Goal: Communication & Community: Answer question/provide support

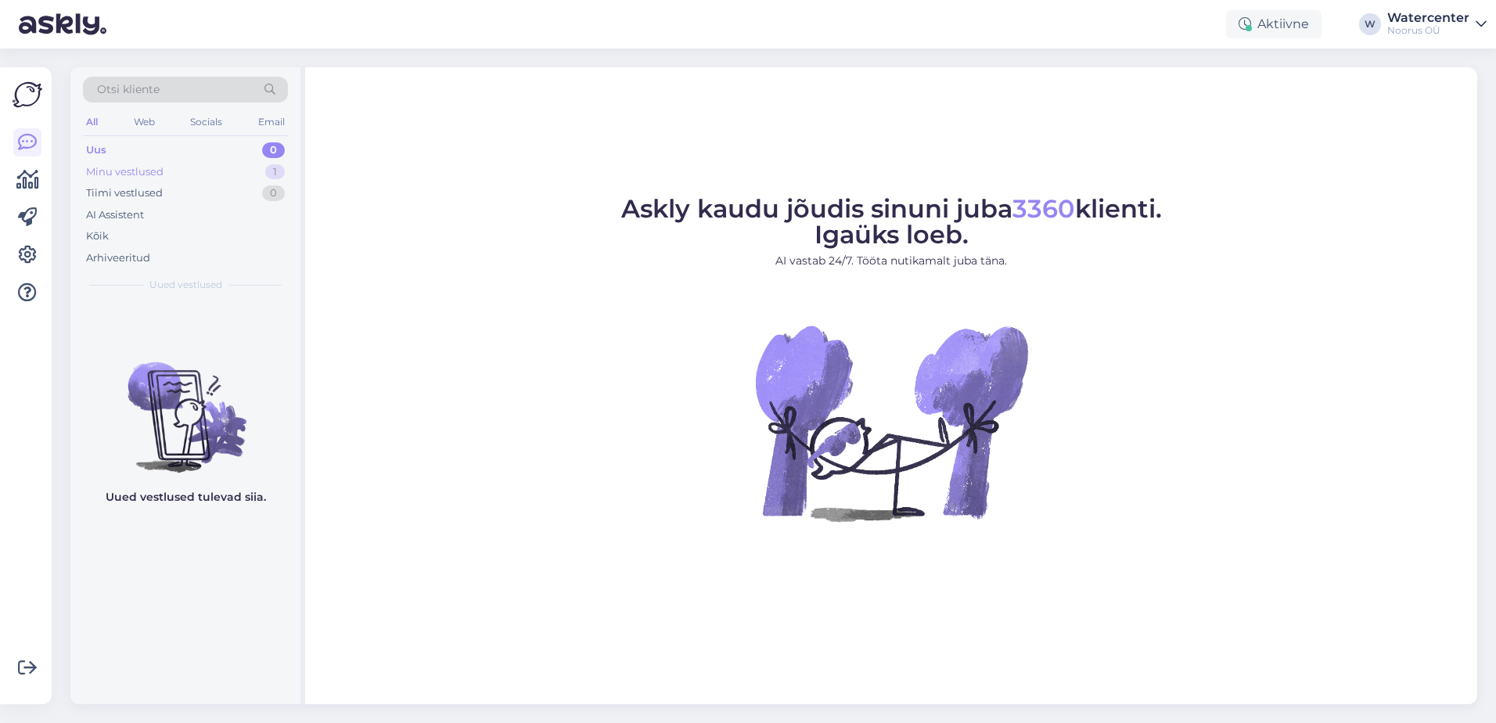
click at [180, 174] on div "Minu vestlused 1" at bounding box center [185, 172] width 205 height 22
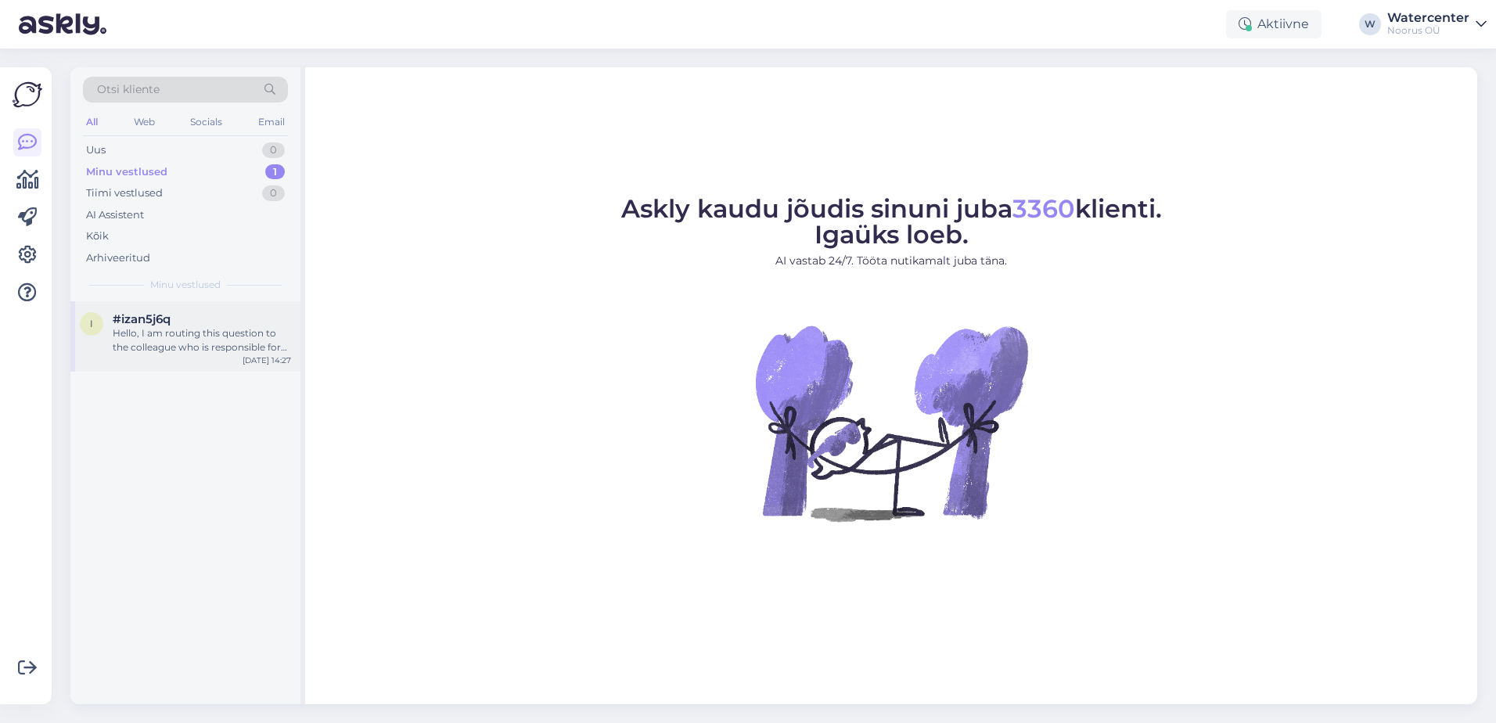
click at [192, 336] on div "Hello, I am routing this question to the colleague who is responsible for this …" at bounding box center [202, 340] width 178 height 28
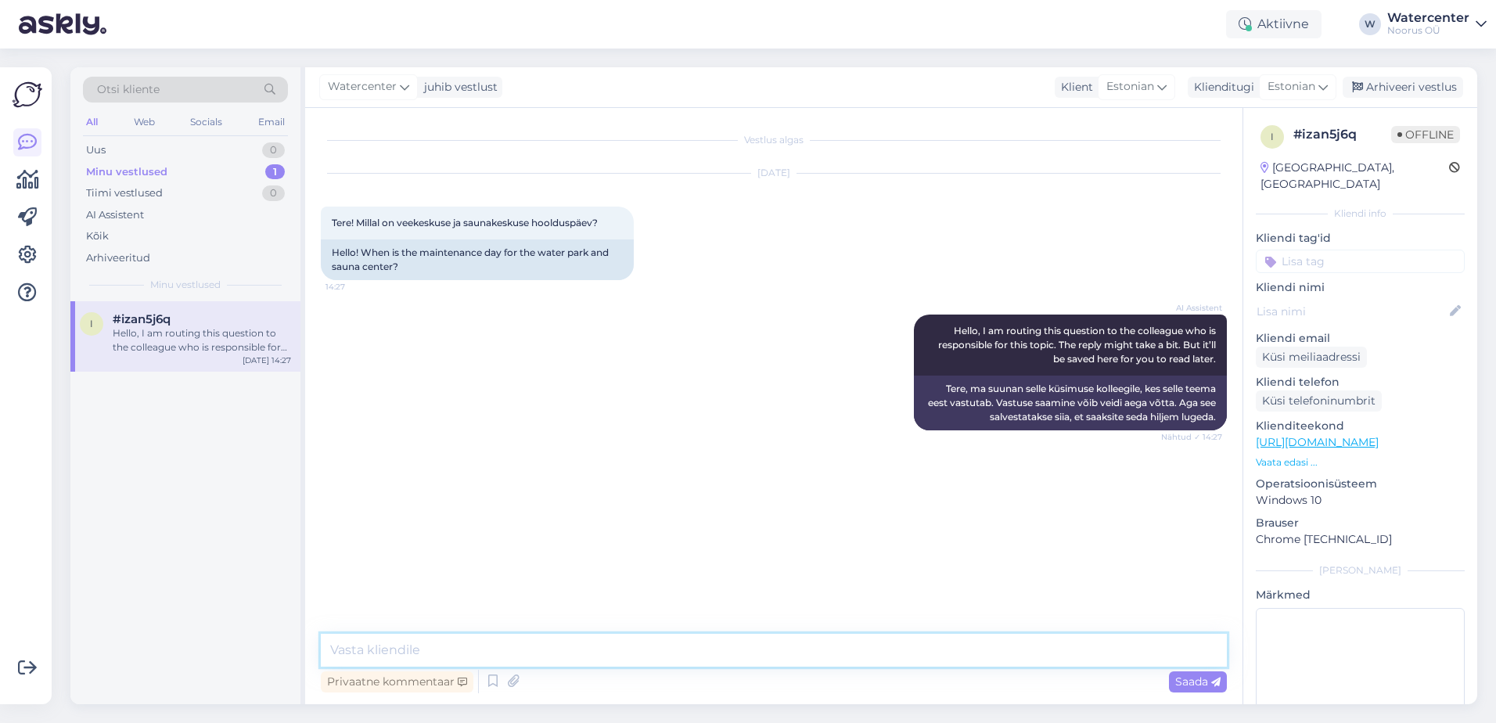
click at [592, 645] on textarea at bounding box center [774, 650] width 906 height 33
type textarea "Tere! Meie sauna- ja veekeskuse hoolduspäev toimub iga öö."
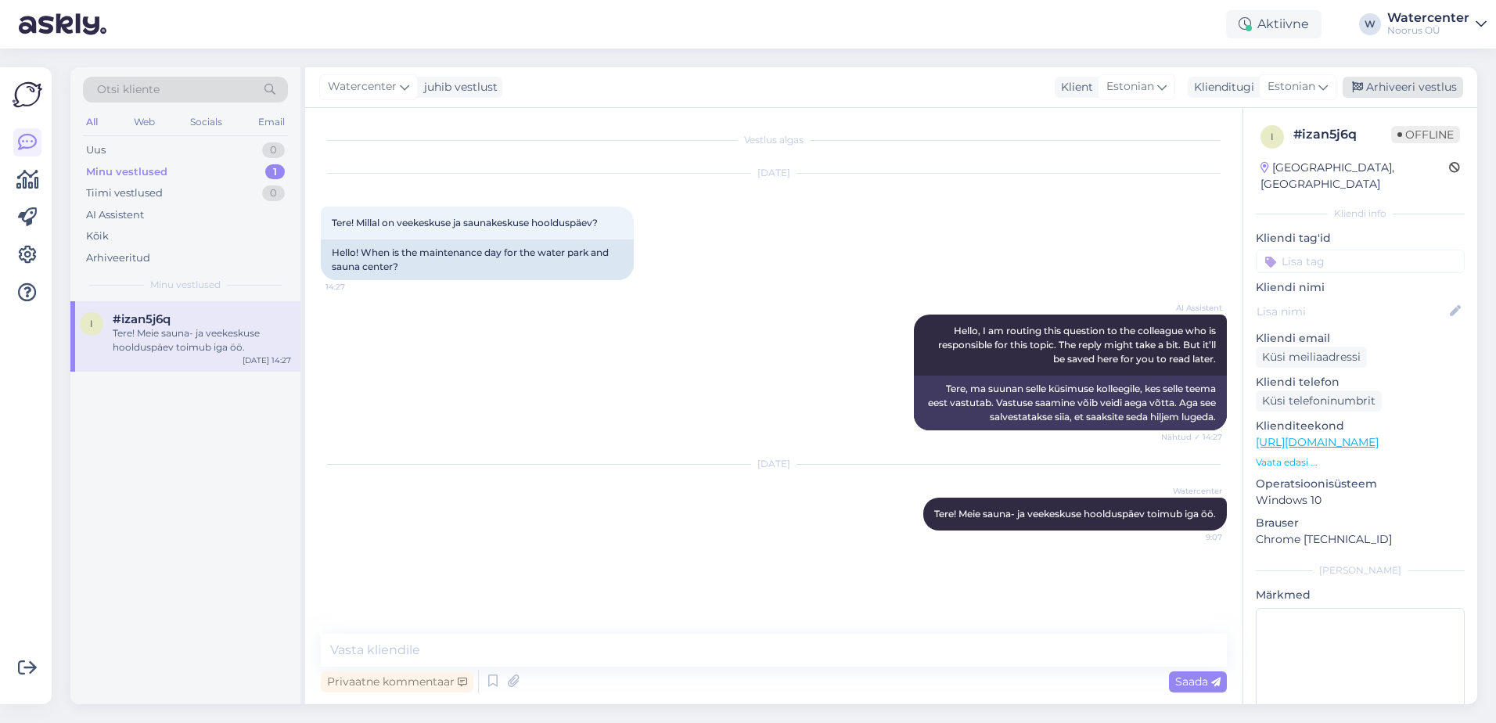
click at [1415, 83] on div "Arhiveeri vestlus" at bounding box center [1402, 87] width 120 height 21
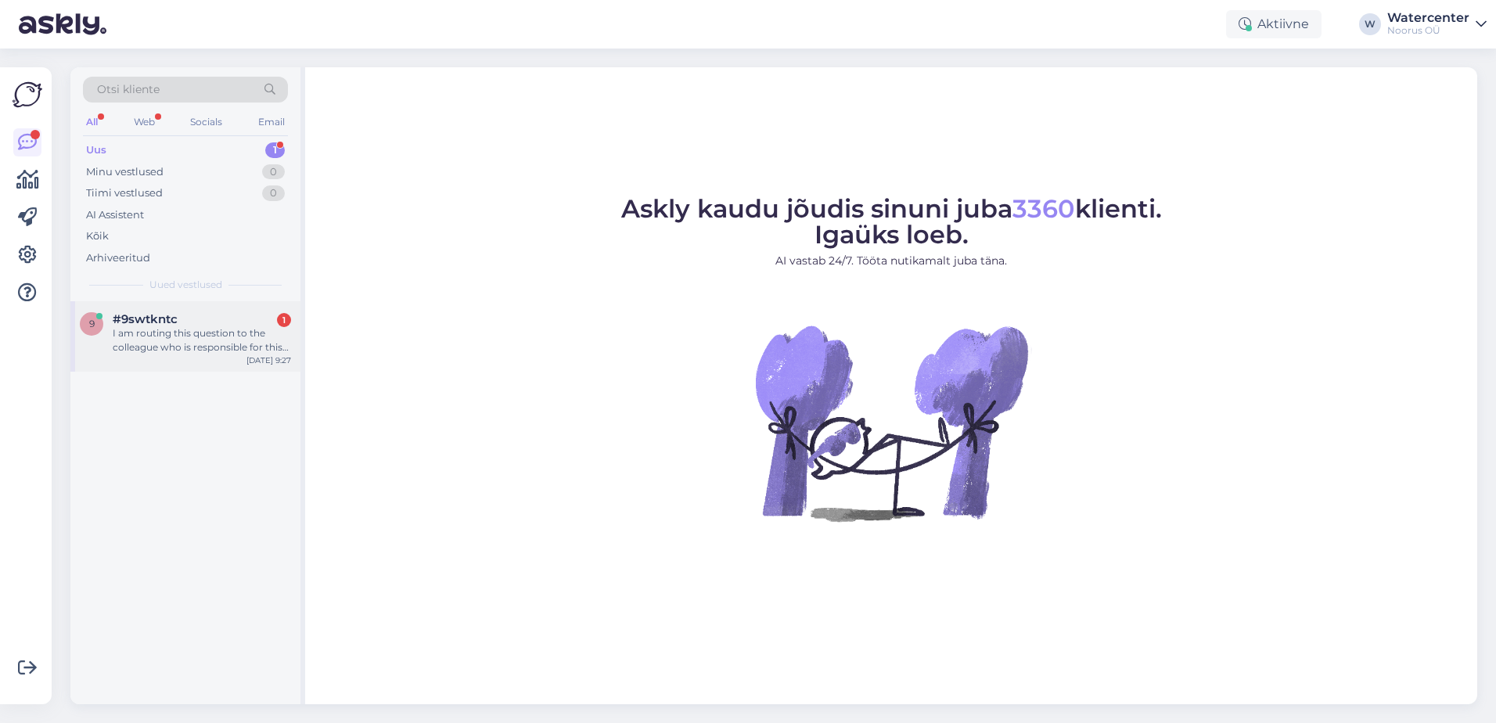
click at [208, 342] on div "I am routing this question to the colleague who is responsible for this topic. …" at bounding box center [202, 340] width 178 height 28
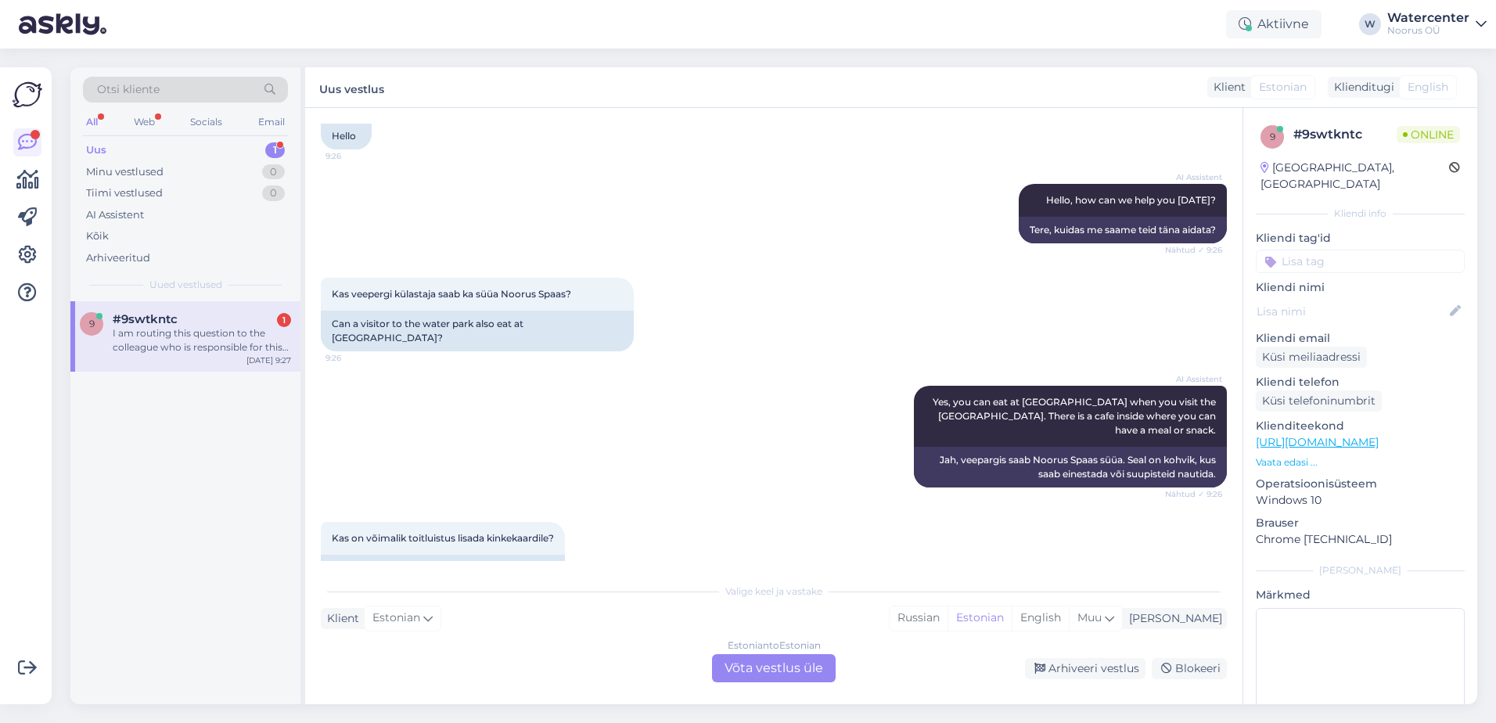
scroll to position [276, 0]
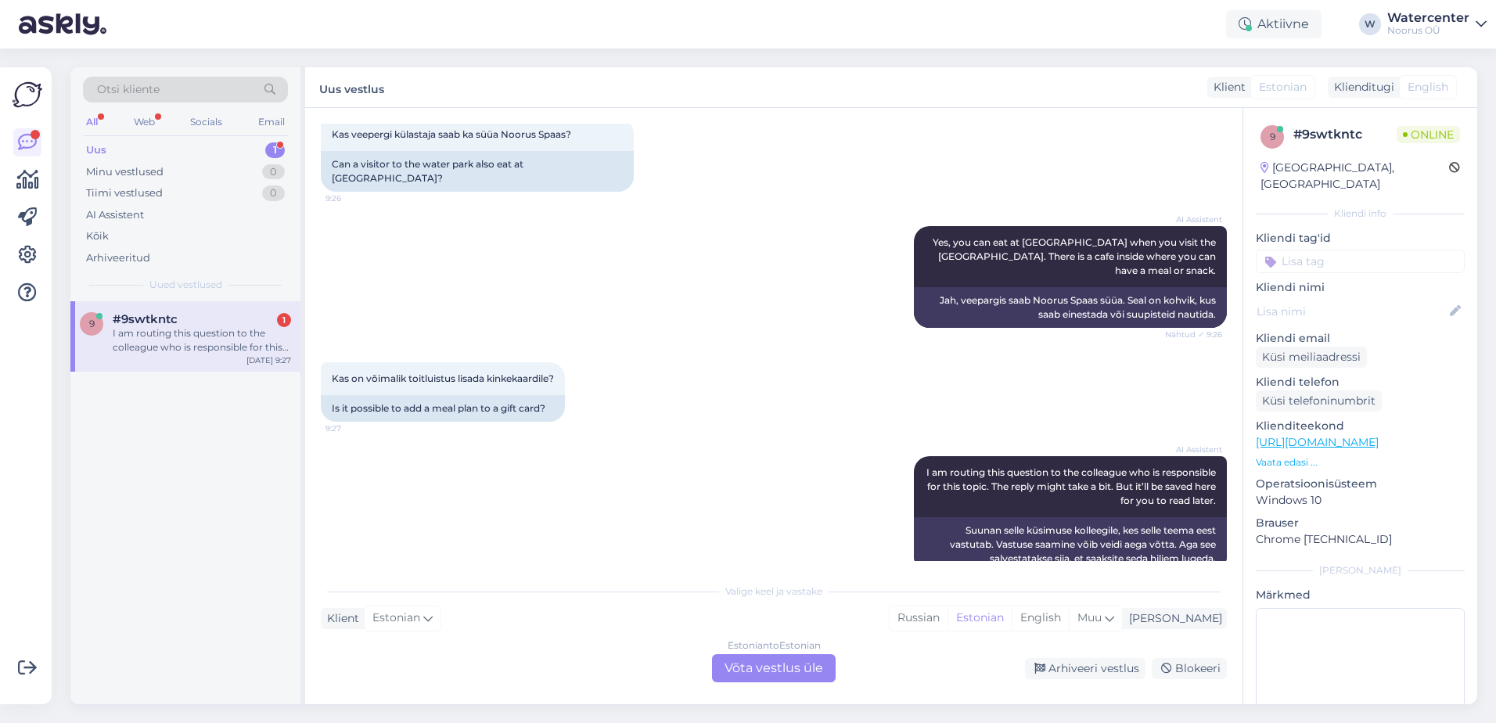
click at [752, 661] on div "Estonian to Estonian Võta vestlus üle" at bounding box center [774, 668] width 124 height 28
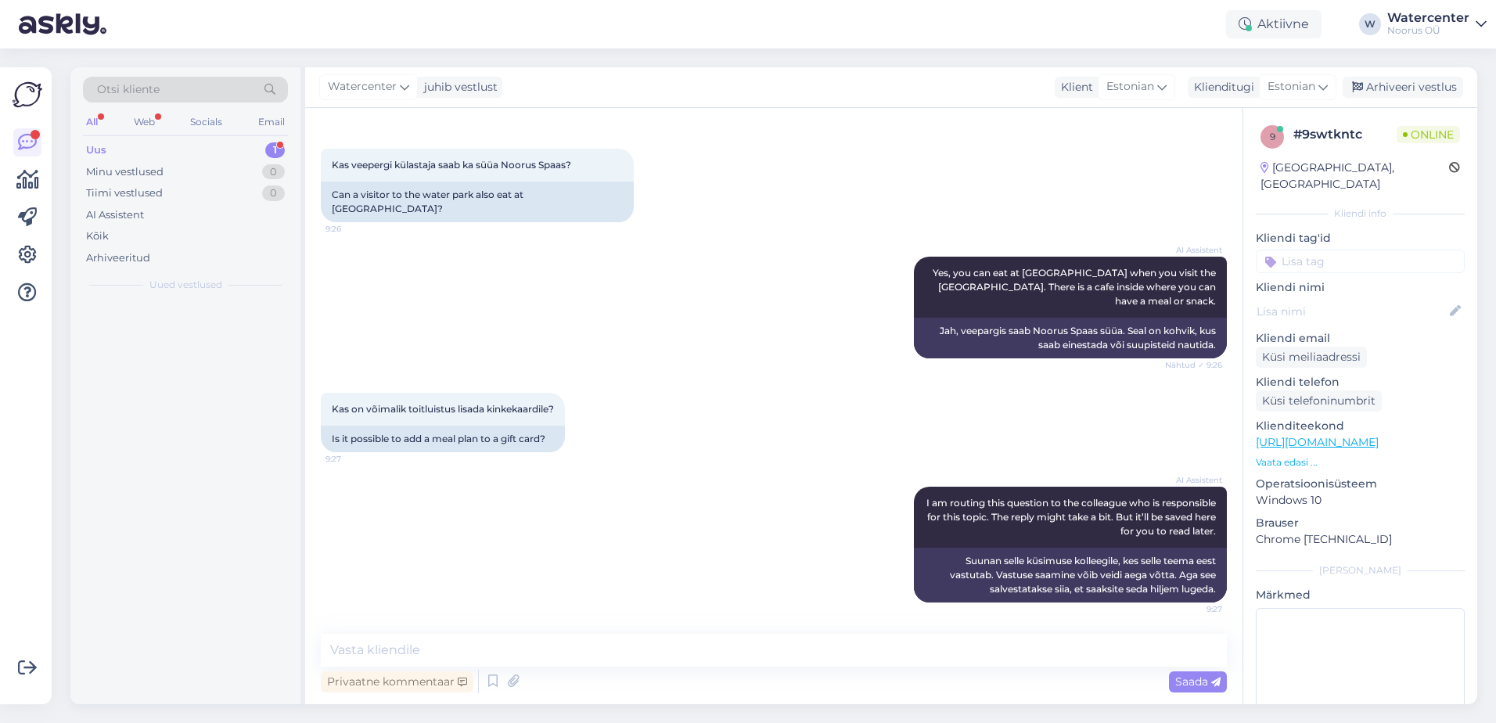
scroll to position [217, 0]
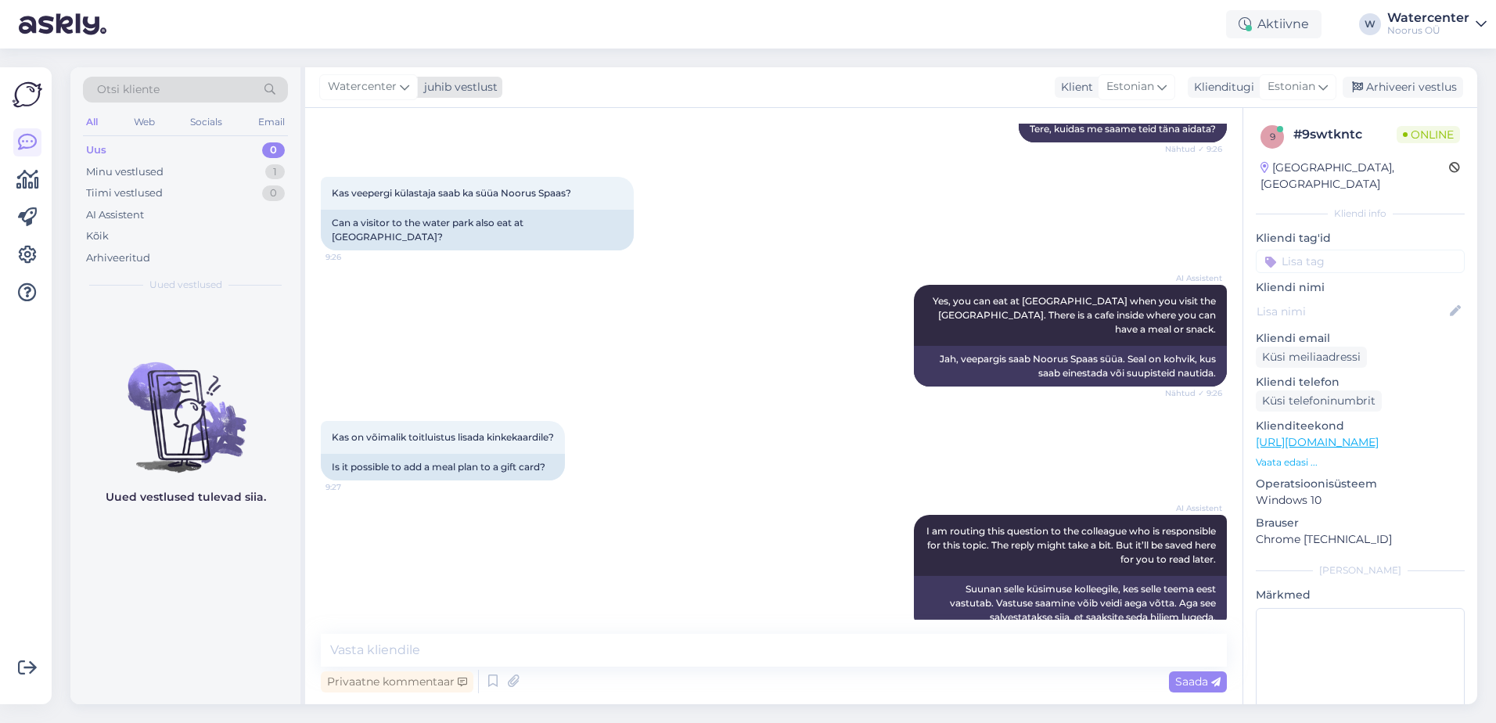
click at [370, 89] on span "Watercenter" at bounding box center [362, 86] width 69 height 17
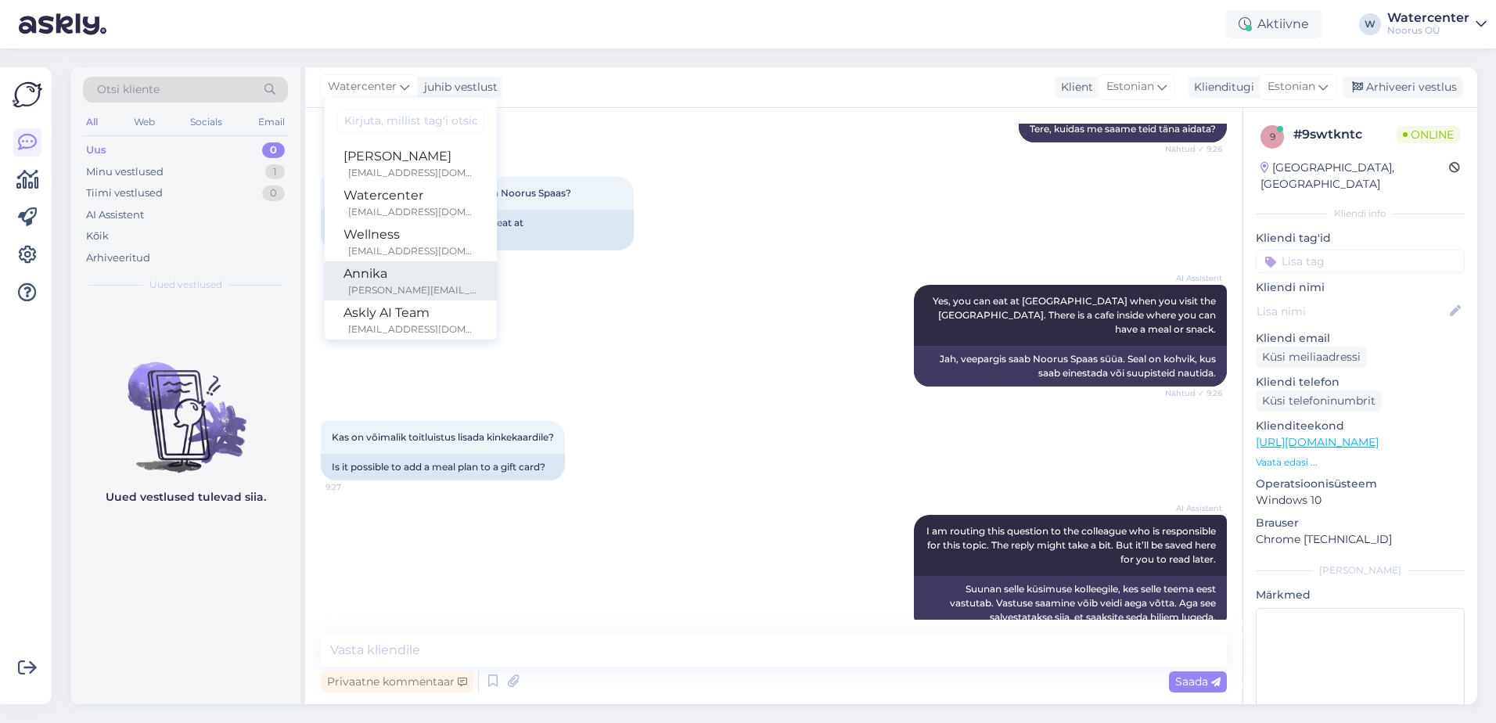
click at [420, 274] on div "Annika" at bounding box center [410, 273] width 135 height 19
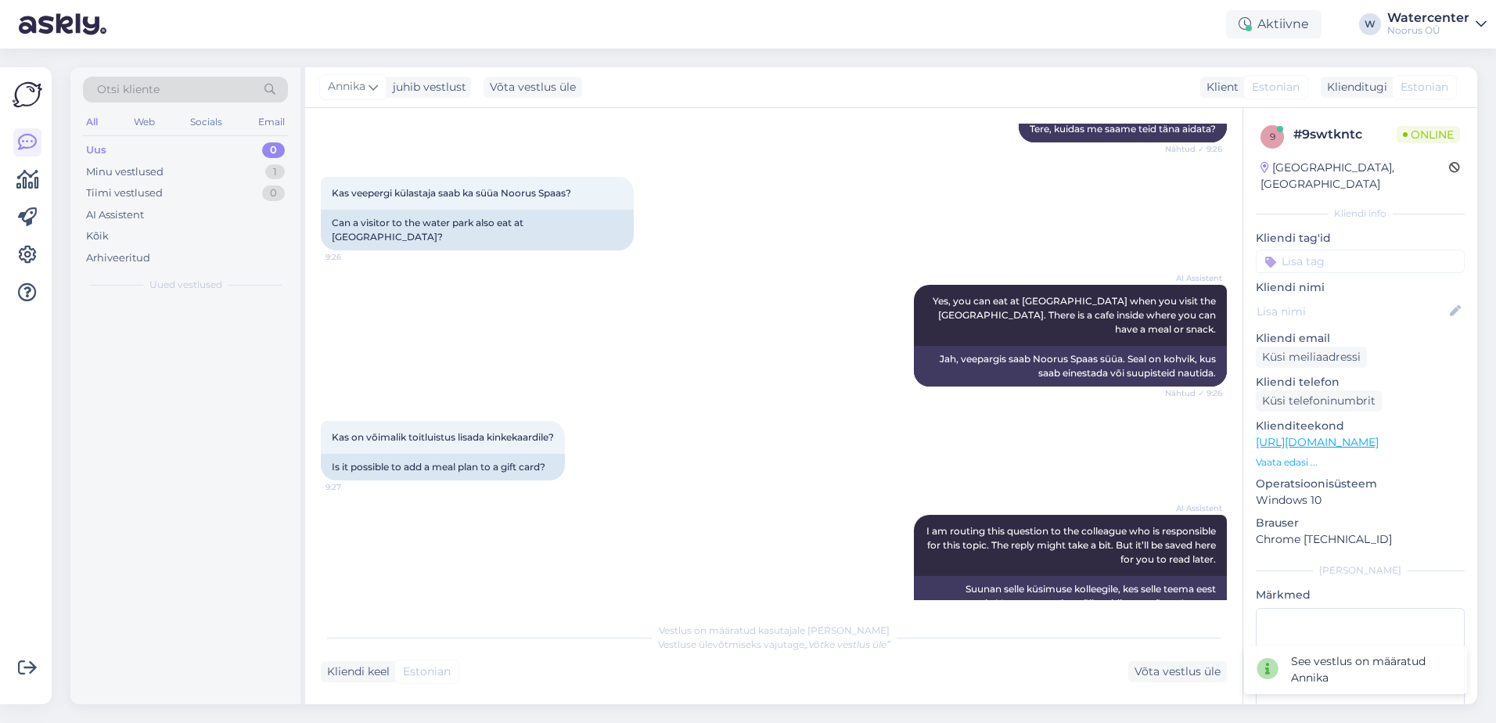
scroll to position [237, 0]
